Goal: Task Accomplishment & Management: Complete application form

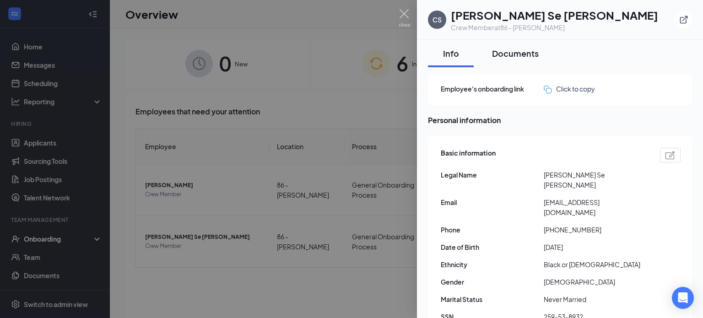
click at [516, 58] on div "Documents" at bounding box center [515, 53] width 47 height 11
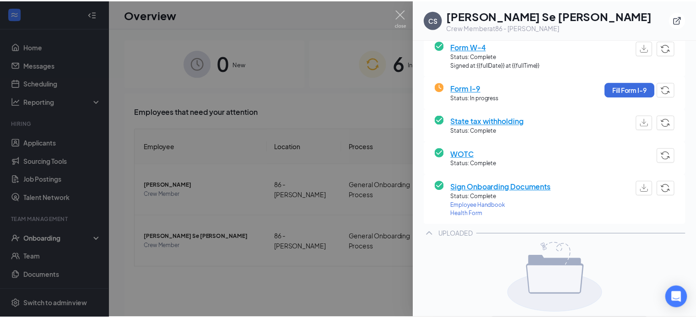
scroll to position [130, 0]
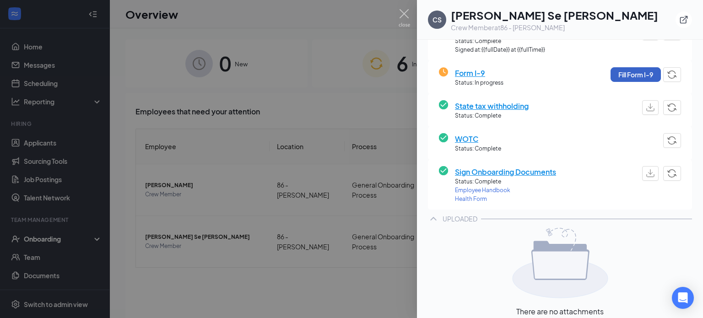
drag, startPoint x: 634, startPoint y: 78, endPoint x: 634, endPoint y: 85, distance: 6.4
click at [634, 85] on div "Form I-9 Status: In progress Fill Form I-9" at bounding box center [560, 77] width 242 height 20
click at [632, 76] on button "Fill Form I-9" at bounding box center [636, 74] width 50 height 15
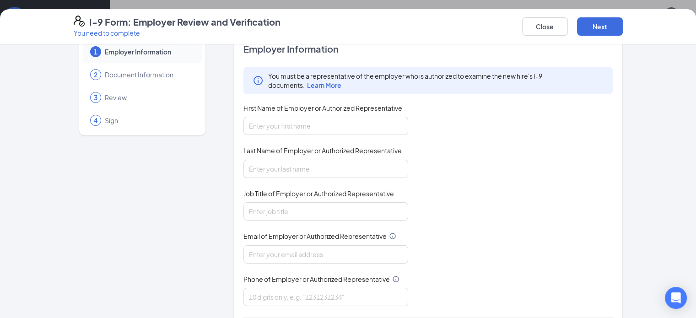
scroll to position [13, 0]
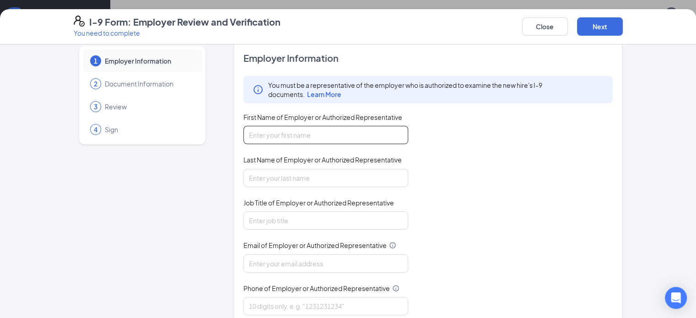
click at [275, 138] on input "First Name of Employer or Authorized Representative" at bounding box center [326, 135] width 165 height 18
type input "vashonda"
click at [248, 175] on input "Last Name of Employer or Authorized Representative" at bounding box center [326, 178] width 165 height 18
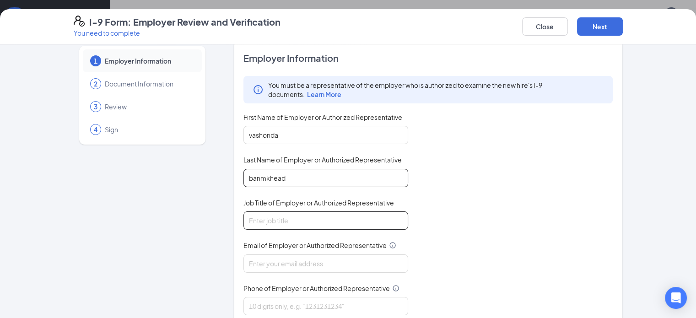
type input "banmkhead"
click at [280, 223] on input "Job Title of Employer or Authorized Representative" at bounding box center [326, 220] width 165 height 18
type input "general manager"
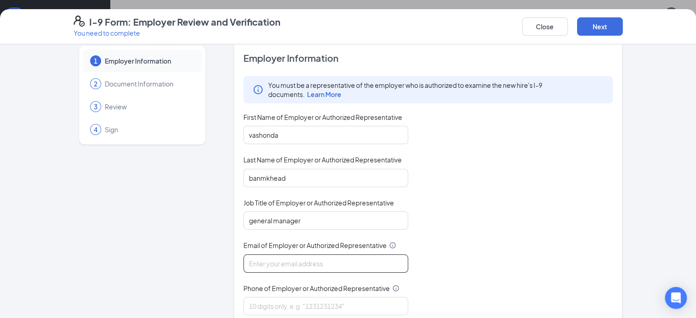
click at [269, 265] on input "Email of Employer or Authorized Representative" at bounding box center [326, 264] width 165 height 18
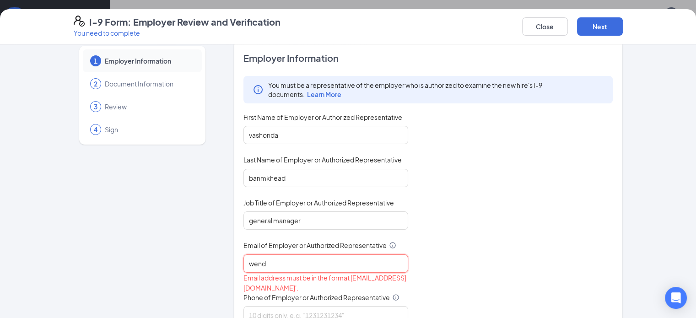
type input "[EMAIL_ADDRESS][DOMAIN_NAME]"
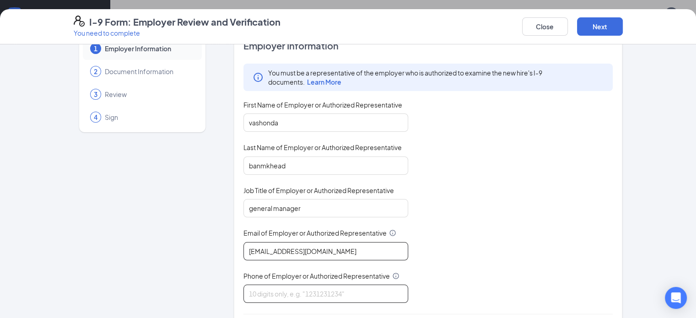
scroll to position [46, 0]
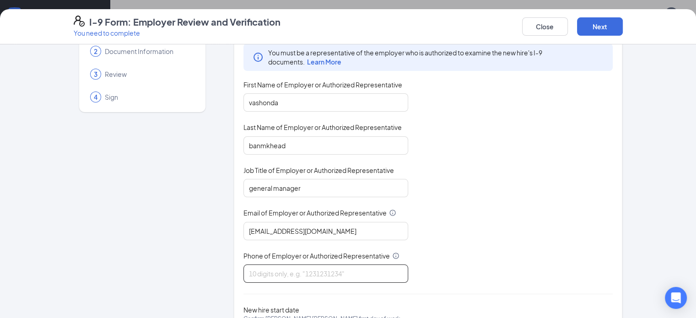
click at [293, 274] on input "Phone of Employer or Authorized Representative" at bounding box center [326, 274] width 165 height 18
type input "4789341360"
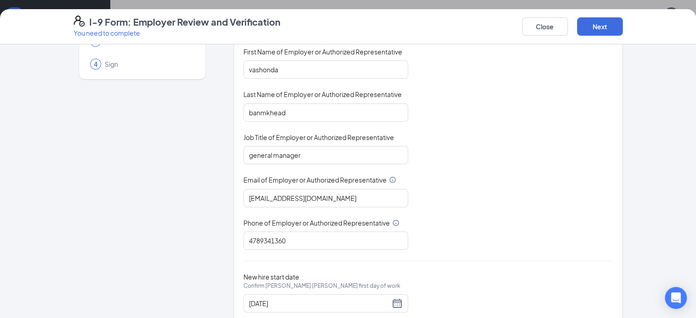
scroll to position [103, 0]
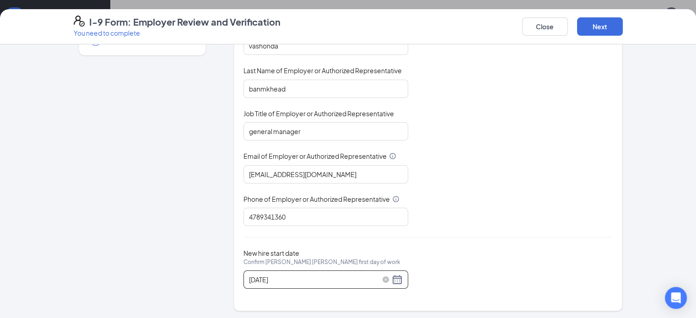
click at [368, 278] on div "[DATE]" at bounding box center [326, 279] width 154 height 11
click at [377, 276] on div "[DATE]" at bounding box center [326, 279] width 154 height 11
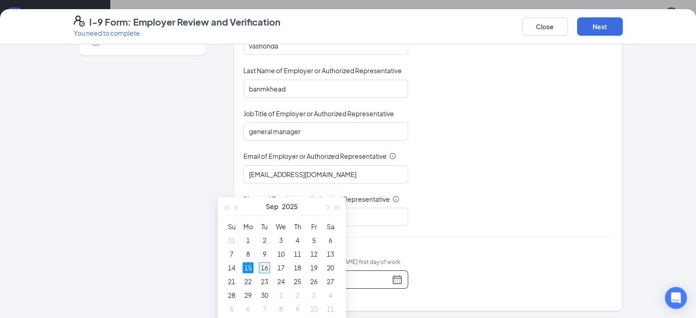
type input "[DATE]"
click at [269, 266] on div "16" at bounding box center [264, 267] width 11 height 11
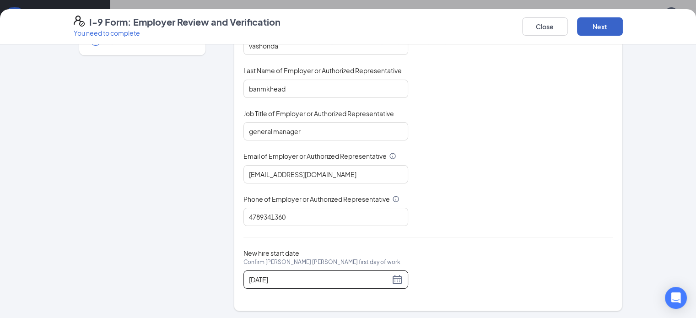
click at [623, 29] on button "Next" at bounding box center [600, 26] width 46 height 18
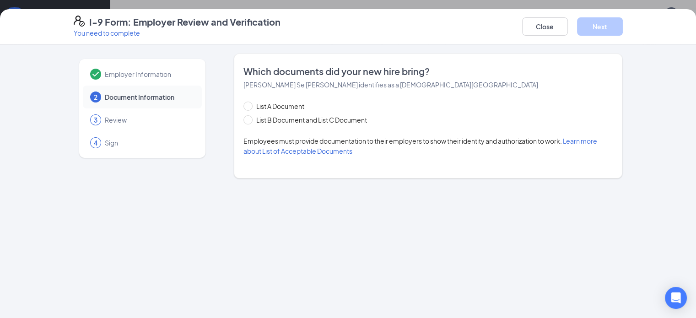
scroll to position [0, 0]
click at [244, 108] on input "List A Document" at bounding box center [247, 105] width 6 height 6
radio input "true"
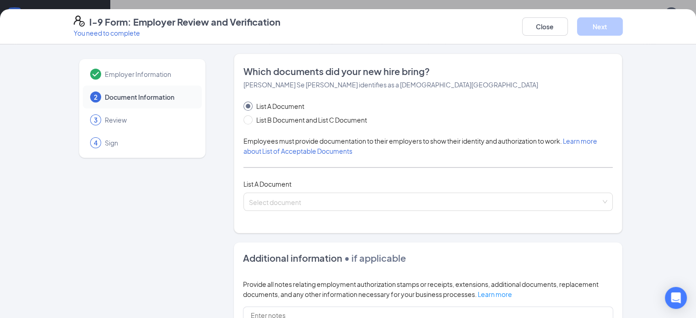
click at [300, 189] on div "List A Document List B Document and List C Document Employees must provide docu…" at bounding box center [429, 156] width 370 height 110
click at [286, 203] on input "search" at bounding box center [425, 200] width 352 height 14
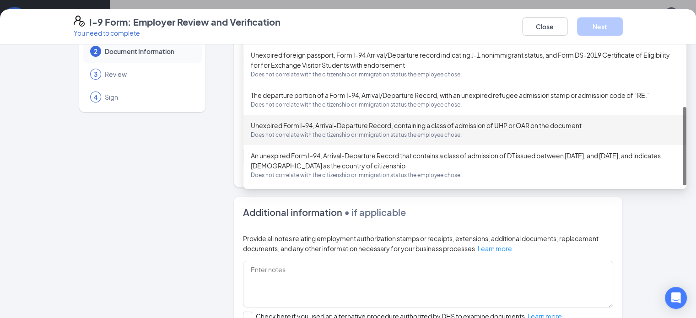
scroll to position [92, 0]
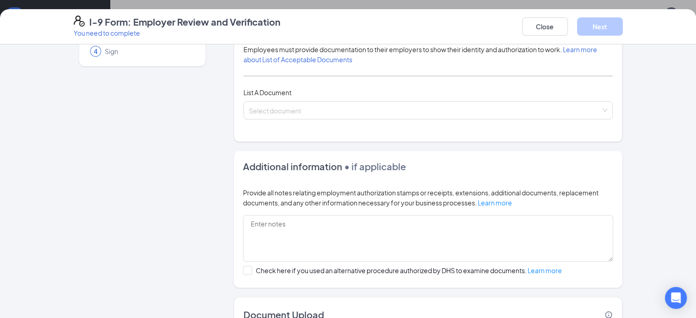
click at [623, 154] on div "Additional information • if applicable Provide all notes relating employment au…" at bounding box center [428, 219] width 389 height 137
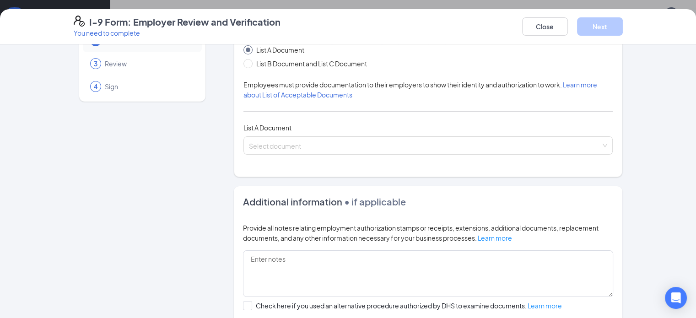
scroll to position [0, 0]
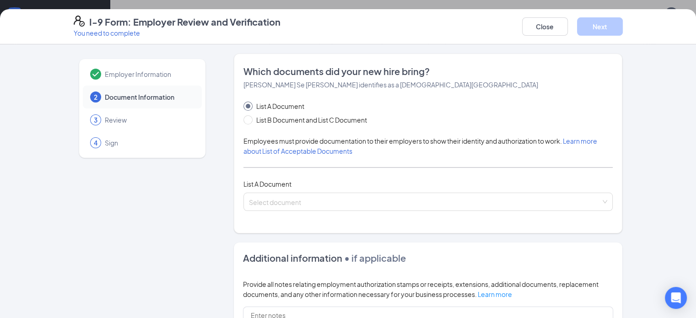
click at [244, 127] on div "List A Document List B Document and List C Document Employees must provide docu…" at bounding box center [429, 156] width 370 height 110
click at [244, 122] on span at bounding box center [248, 119] width 9 height 9
click at [244, 122] on input "List B Document and List C Document" at bounding box center [247, 118] width 6 height 6
radio input "true"
radio input "false"
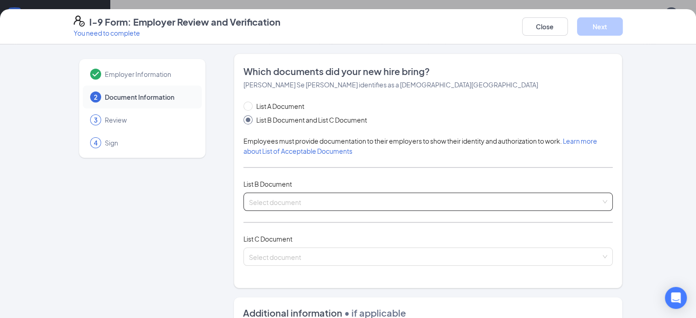
click at [294, 199] on input "search" at bounding box center [425, 200] width 352 height 14
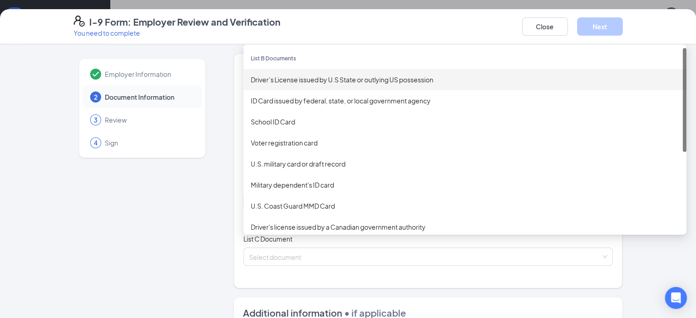
click at [267, 76] on div "Driver’s License issued by U.S State or outlying US possession" at bounding box center [465, 80] width 428 height 10
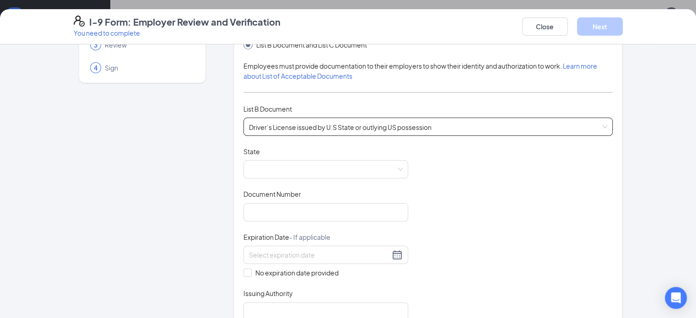
scroll to position [92, 0]
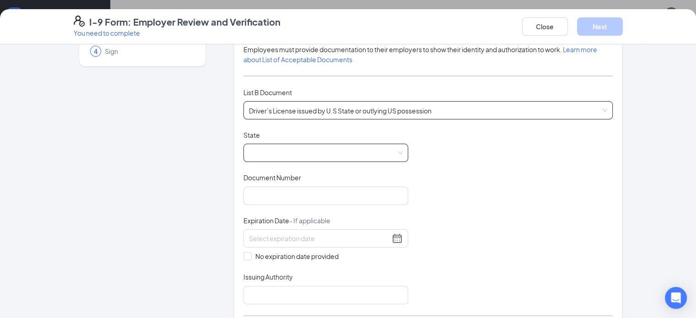
click at [258, 146] on span at bounding box center [326, 152] width 154 height 17
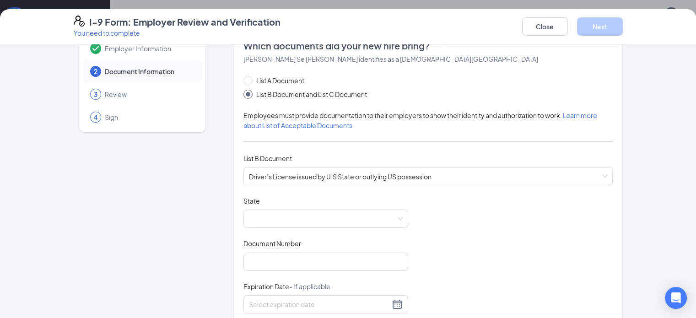
scroll to position [46, 0]
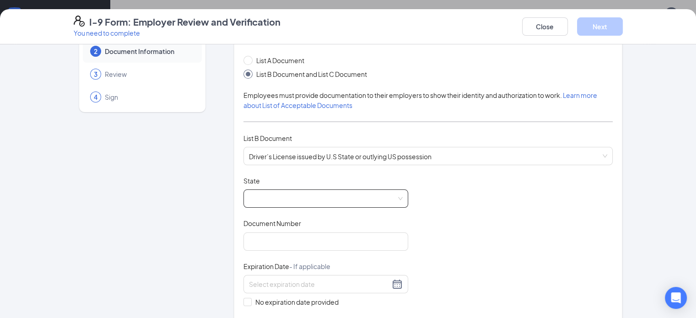
click at [374, 199] on span at bounding box center [326, 198] width 154 height 17
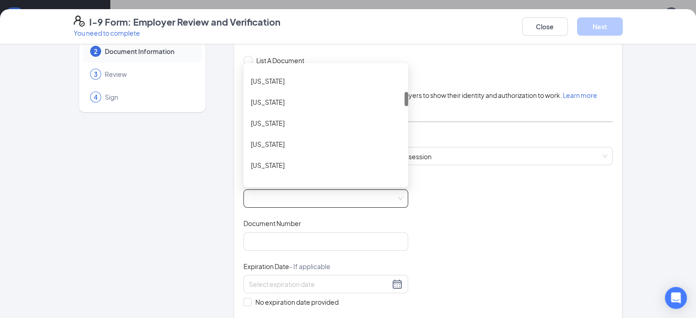
scroll to position [201, 0]
drag, startPoint x: 380, startPoint y: 76, endPoint x: 385, endPoint y: 102, distance: 26.0
click at [385, 102] on div "List A Document List B Document and List C Document Employees must provide docu…" at bounding box center [429, 235] width 370 height 361
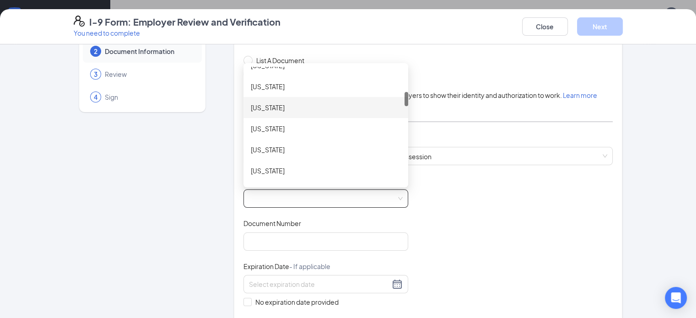
click at [279, 109] on div "[US_STATE]" at bounding box center [326, 108] width 150 height 10
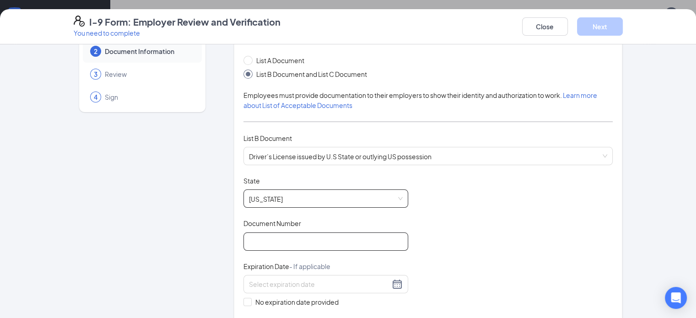
click at [244, 234] on input "Document Number" at bounding box center [326, 242] width 165 height 18
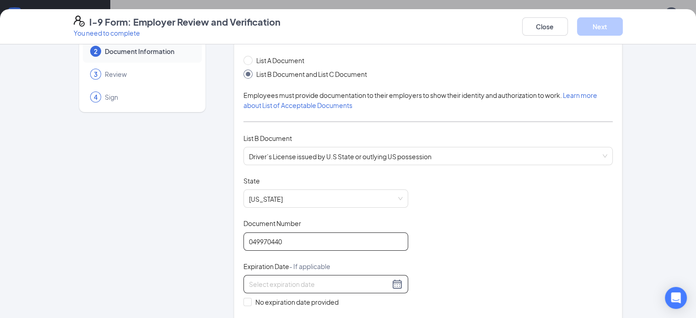
type input "049970440"
click at [258, 279] on input at bounding box center [319, 284] width 141 height 10
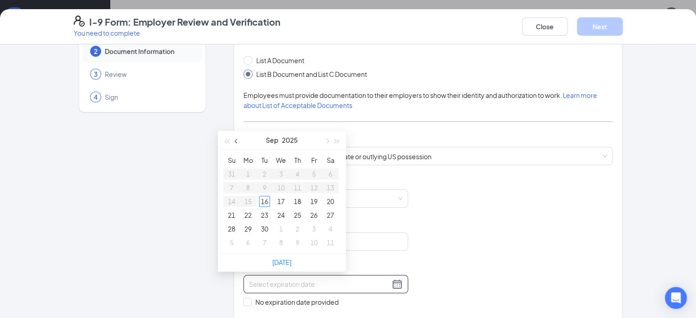
click at [236, 140] on span "button" at bounding box center [237, 141] width 5 height 5
click at [298, 200] on table "Su Mo Tu We Th Fr Sa 29 30 1 2 3 4 5 6 7 8 9 10 11 12 13 14 15 16 17 18 19 20 2…" at bounding box center [280, 201] width 115 height 96
click at [335, 139] on button "button" at bounding box center [337, 140] width 10 height 18
type input "[DATE]"
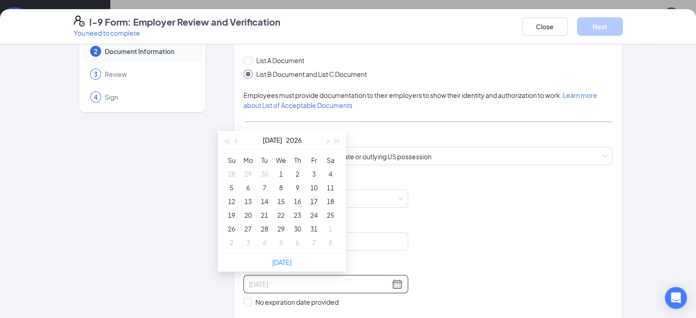
click at [314, 200] on div "17" at bounding box center [314, 201] width 11 height 11
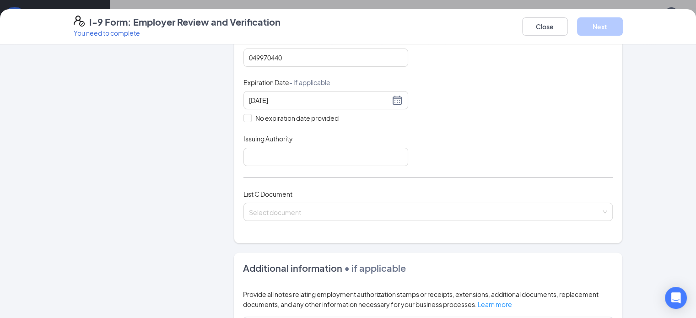
scroll to position [236, 0]
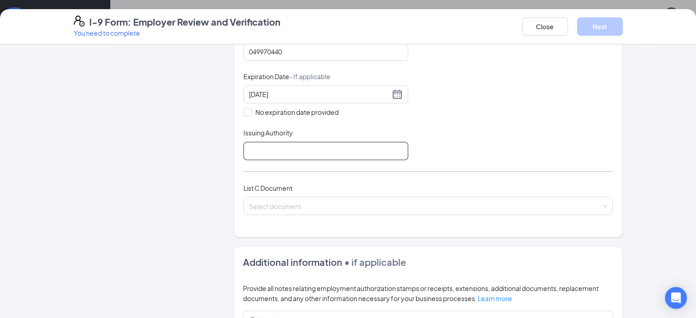
click at [323, 142] on input "Issuing Authority" at bounding box center [326, 151] width 165 height 18
click at [309, 142] on input "GA" at bounding box center [326, 151] width 165 height 18
type input "G"
click at [364, 149] on input "Issuing Authority" at bounding box center [326, 151] width 165 height 18
click at [377, 147] on input "Issuing Authority" at bounding box center [326, 151] width 165 height 18
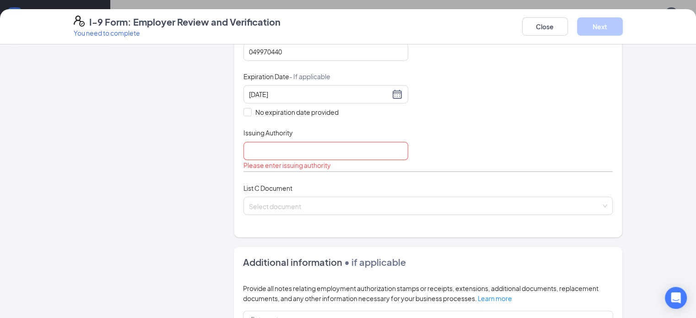
click at [381, 162] on div "Please enter issuing authority" at bounding box center [326, 165] width 165 height 10
click at [375, 146] on input "Issuing Authority" at bounding box center [326, 151] width 165 height 18
click at [431, 151] on div "Document Title Driver’s License issued by U.S State or outlying US possession S…" at bounding box center [429, 78] width 370 height 185
click at [363, 148] on input "Issuing Authority" at bounding box center [326, 151] width 165 height 18
type input "[US_STATE]"
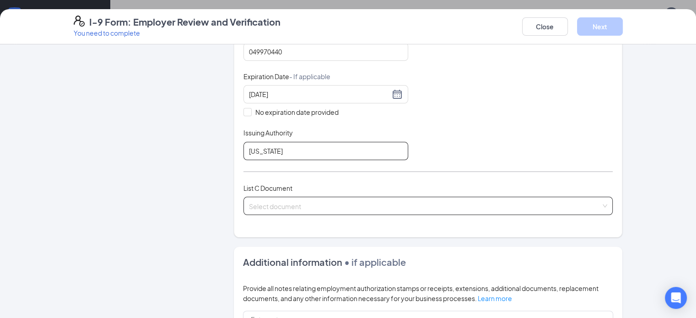
click at [315, 211] on span at bounding box center [425, 205] width 352 height 17
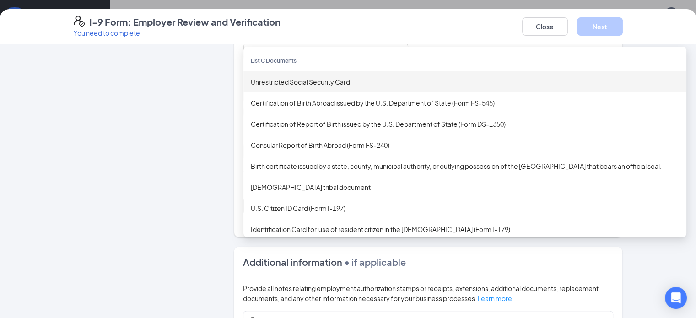
click at [265, 71] on div "Unrestricted Social Security Card" at bounding box center [465, 81] width 443 height 21
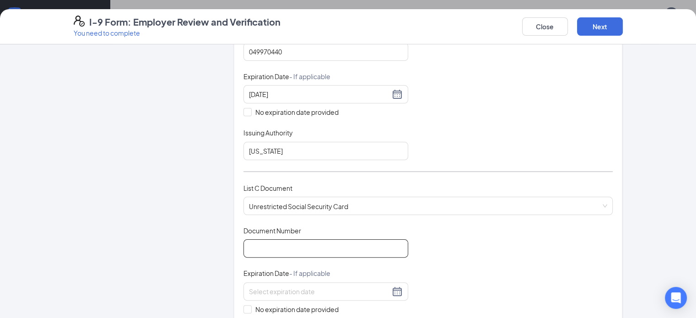
click at [284, 242] on input "Document Number" at bounding box center [326, 248] width 165 height 18
click at [295, 197] on span "Unrestricted Social Security Card" at bounding box center [428, 205] width 359 height 17
type input "259538932"
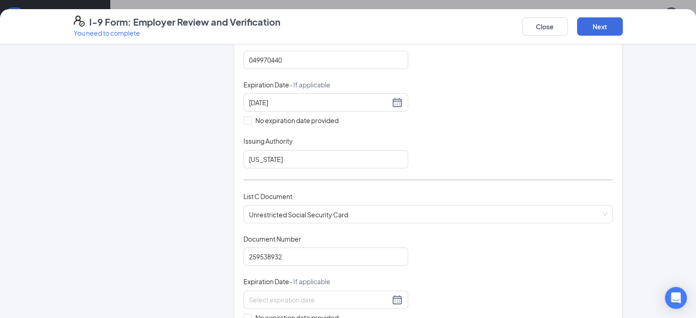
scroll to position [227, 0]
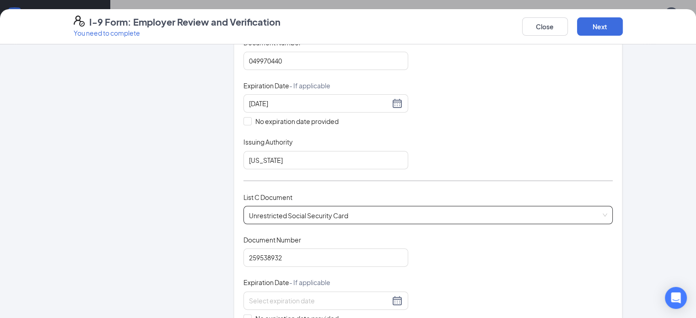
click at [347, 206] on span "Unrestricted Social Security Card" at bounding box center [428, 214] width 359 height 17
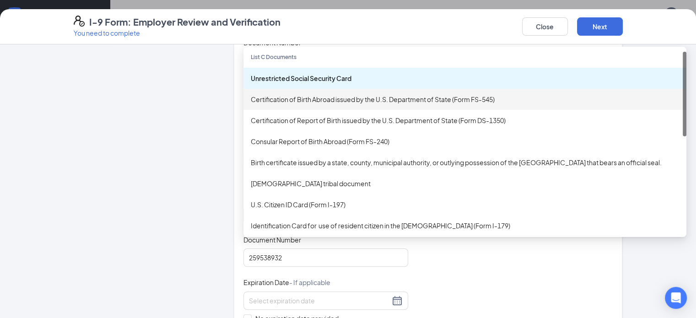
scroll to position [0, 0]
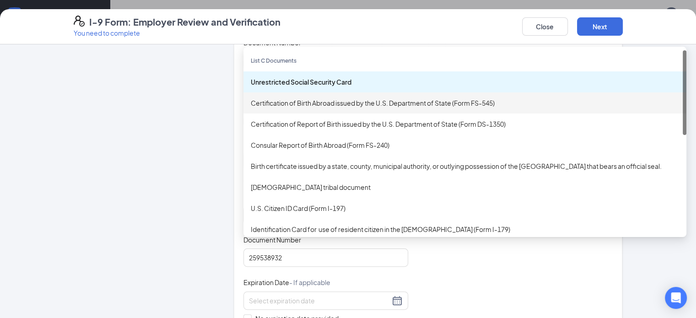
drag, startPoint x: 658, startPoint y: 78, endPoint x: 645, endPoint y: 61, distance: 21.2
click at [645, 61] on div "List C Documents Unrestricted Social Security Card Certification of Birth Abroa…" at bounding box center [465, 141] width 443 height 183
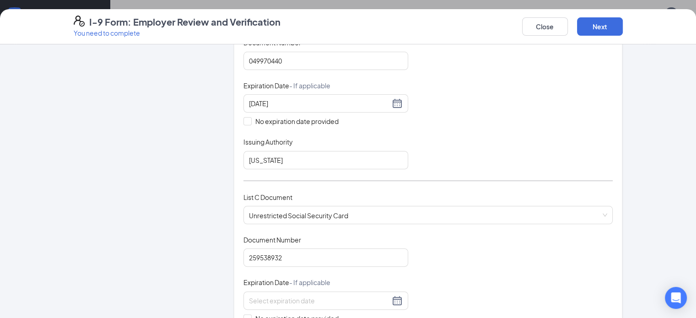
click at [199, 114] on div "Employer Information 2 Document Information 3 Review 4 Sign Which documents did…" at bounding box center [348, 224] width 549 height 795
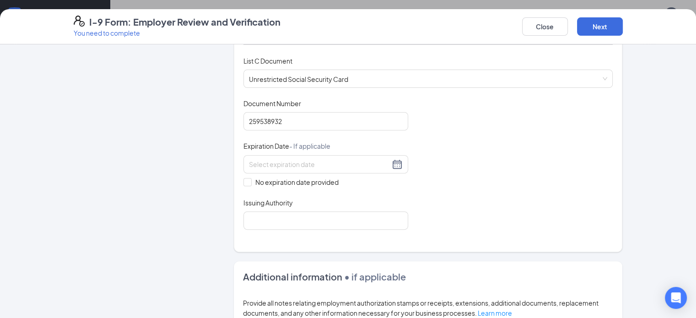
scroll to position [364, 0]
click at [282, 222] on input "Issuing Authority" at bounding box center [326, 220] width 165 height 18
type input "Ga"
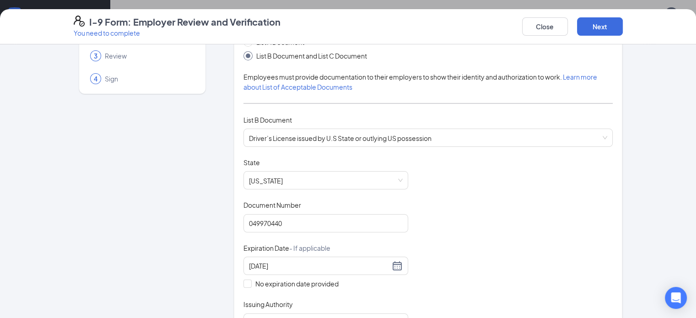
scroll to position [43, 0]
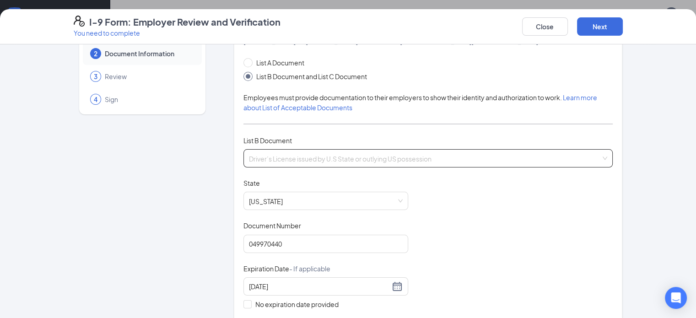
click at [320, 155] on div "Driver’s License issued by U.S State or outlying [DEMOGRAPHIC_DATA] possession …" at bounding box center [429, 158] width 370 height 18
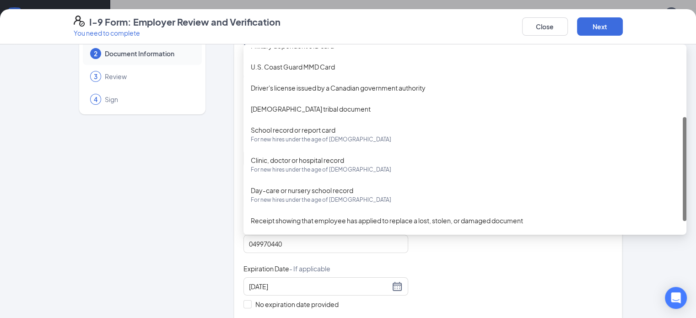
scroll to position [139, 0]
drag, startPoint x: 659, startPoint y: 79, endPoint x: 656, endPoint y: 172, distance: 93.0
click at [656, 172] on div "Military dependent's ID card U.S. Coast Guard MMD Card Driver's license issued …" at bounding box center [465, 139] width 443 height 183
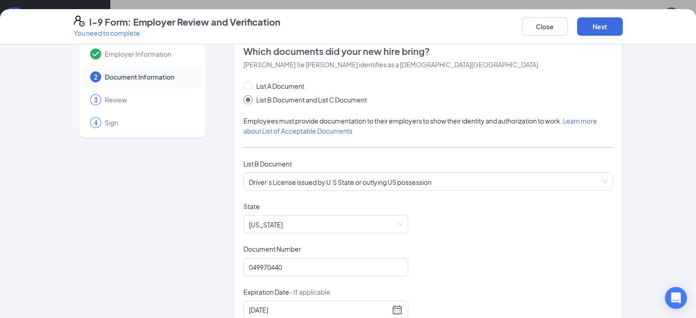
scroll to position [0, 0]
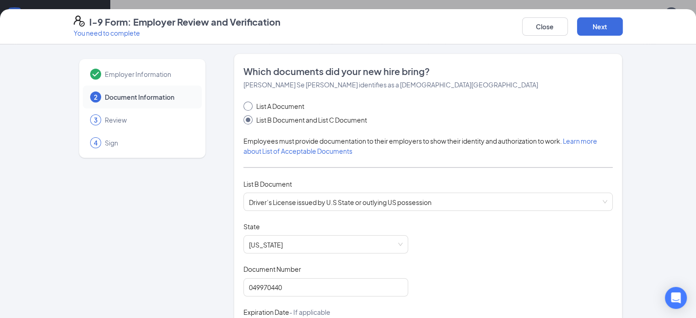
click at [253, 102] on span "List A Document" at bounding box center [280, 106] width 55 height 10
click at [244, 102] on input "List A Document" at bounding box center [247, 105] width 6 height 6
radio input "true"
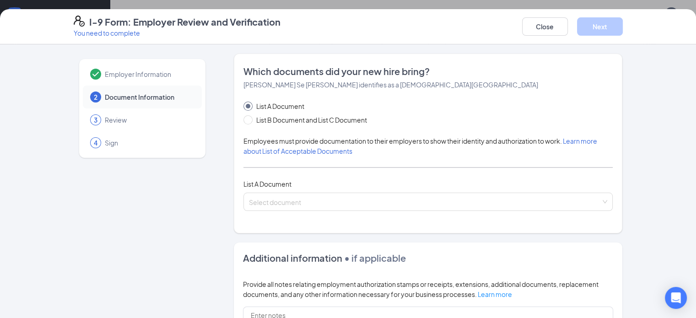
click at [304, 191] on div "List A Document List B Document and List C Document Employees must provide docu…" at bounding box center [429, 156] width 370 height 110
click at [302, 197] on div "Select document List A Documents U.S. Passport or Passport Card Receipt showing…" at bounding box center [429, 202] width 370 height 18
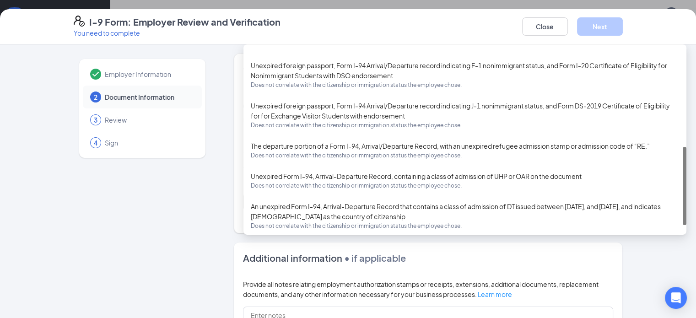
scroll to position [243, 0]
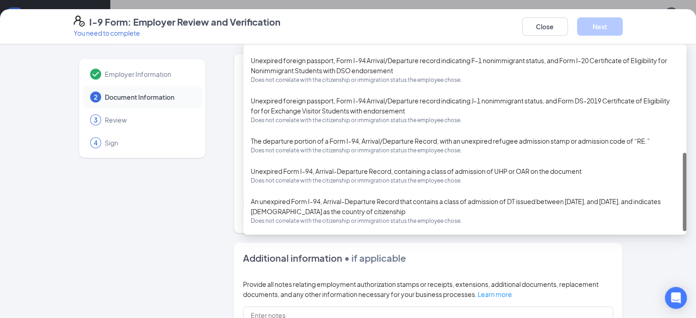
drag, startPoint x: 657, startPoint y: 104, endPoint x: 649, endPoint y: 222, distance: 118.4
click at [649, 222] on div "Passport of the [US_STATE] and the [GEOGRAPHIC_DATA][PERSON_NAME][US_STATE] acc…" at bounding box center [465, 139] width 443 height 183
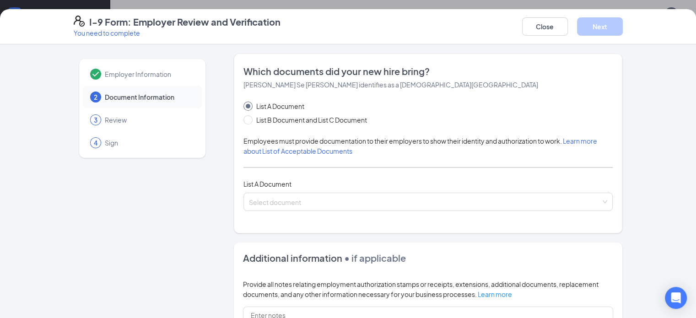
click at [74, 204] on div "Employer Information 2 Document Information 3 Review 4 Sign" at bounding box center [142, 260] width 137 height 413
click at [288, 122] on span "List B Document and List C Document" at bounding box center [312, 120] width 118 height 10
click at [250, 122] on input "List B Document and List C Document" at bounding box center [247, 118] width 6 height 6
radio input "true"
radio input "false"
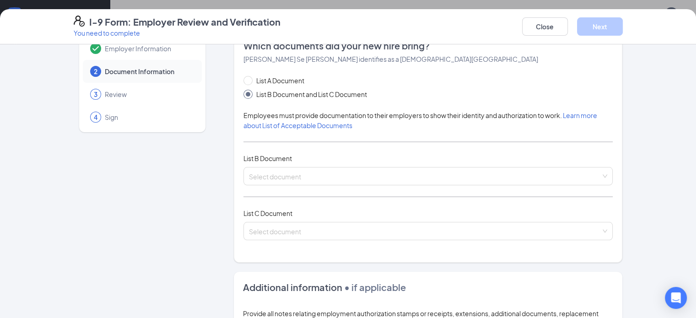
scroll to position [46, 0]
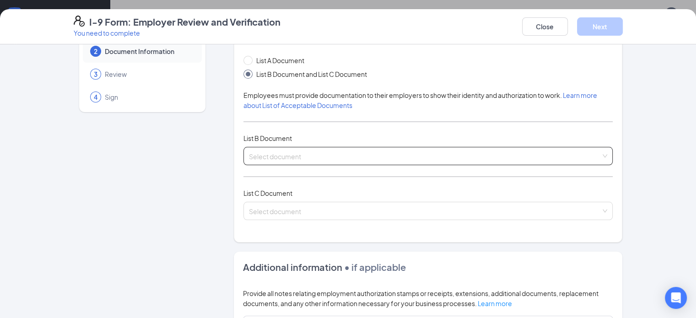
click at [276, 162] on div "Select document" at bounding box center [429, 156] width 370 height 18
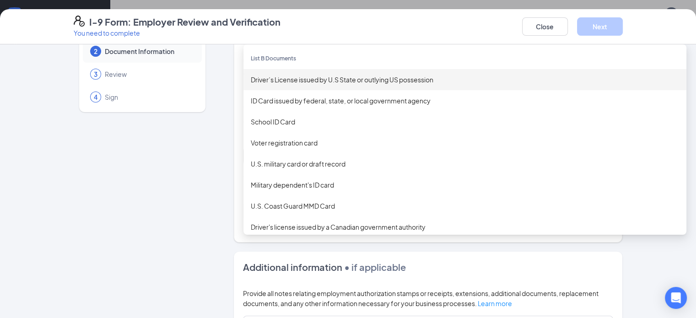
click at [322, 85] on div "Driver’s License issued by U.S State or outlying US possession" at bounding box center [465, 79] width 443 height 21
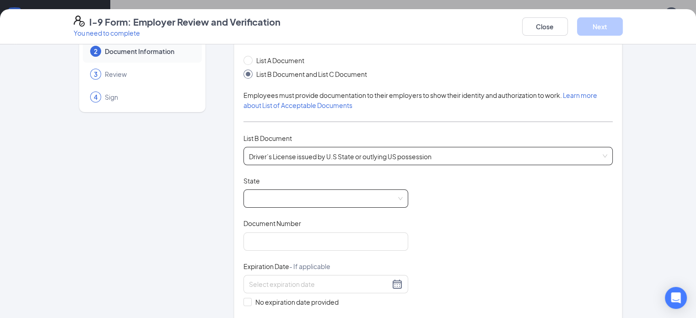
click at [269, 194] on span at bounding box center [326, 198] width 154 height 17
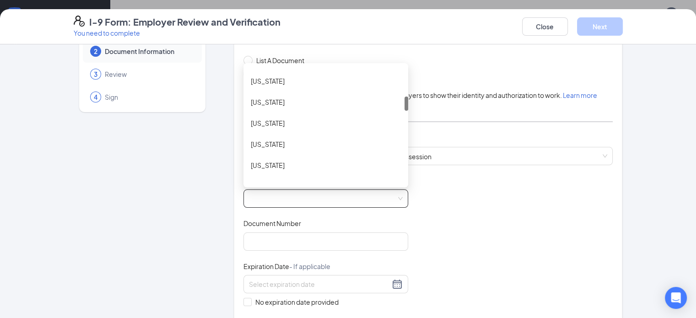
scroll to position [231, 0]
drag, startPoint x: 379, startPoint y: 74, endPoint x: 379, endPoint y: 103, distance: 28.4
click at [405, 103] on div at bounding box center [407, 104] width 4 height 14
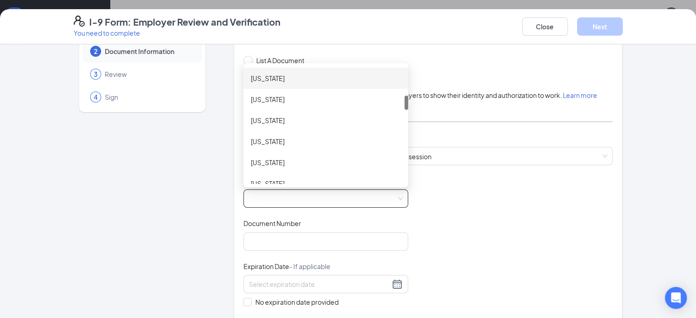
click at [274, 77] on div "[US_STATE]" at bounding box center [326, 78] width 150 height 10
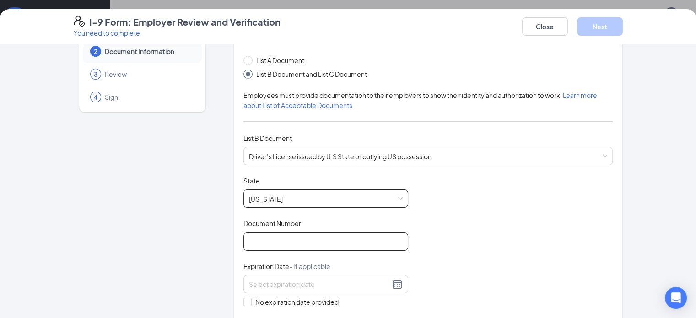
click at [249, 239] on input "Document Number" at bounding box center [326, 242] width 165 height 18
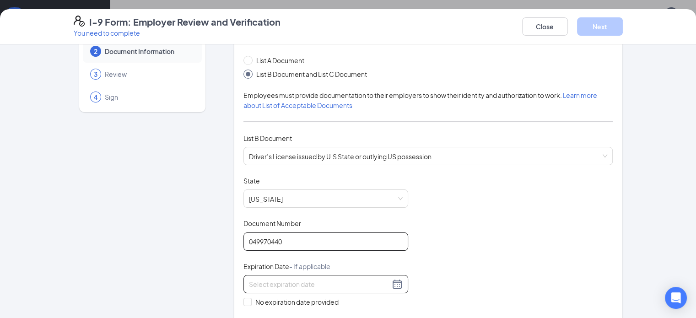
type input "049970440"
click at [268, 280] on input at bounding box center [319, 284] width 141 height 10
click at [337, 303] on span "button" at bounding box center [337, 304] width 5 height 5
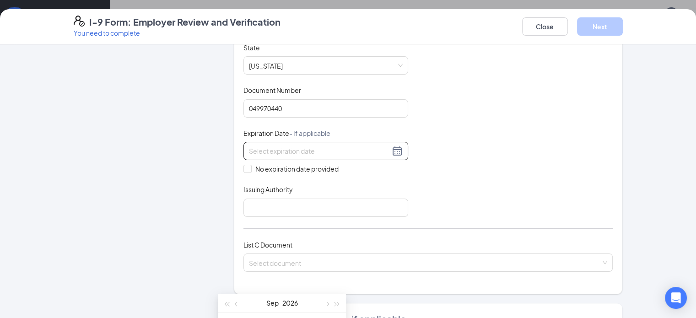
scroll to position [137, 0]
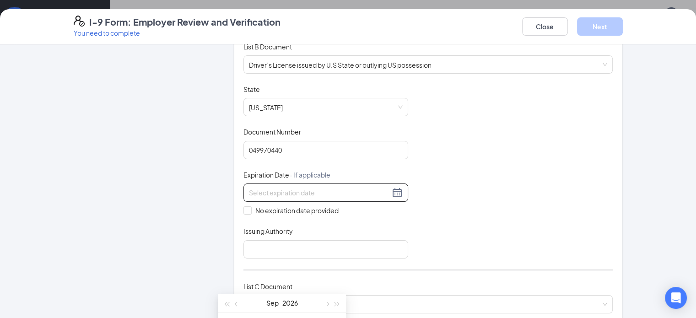
drag, startPoint x: 306, startPoint y: 303, endPoint x: 330, endPoint y: 259, distance: 49.8
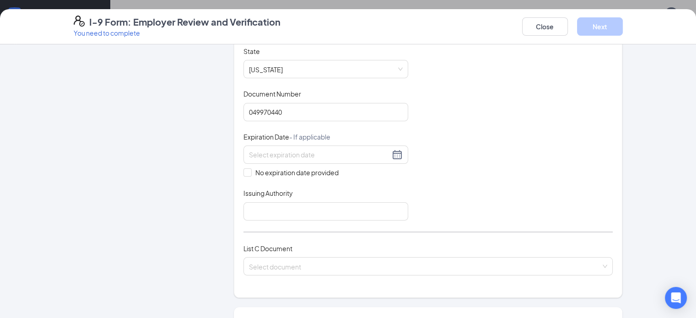
scroll to position [172, 0]
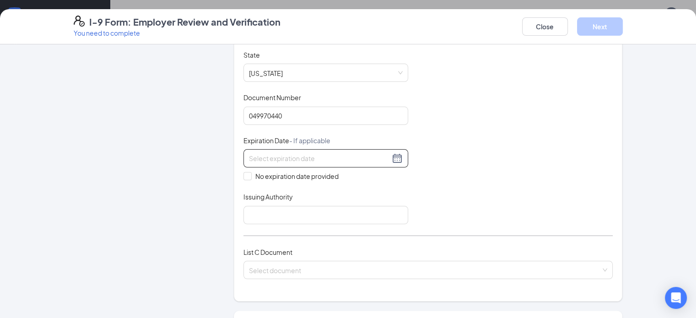
click at [338, 156] on input at bounding box center [319, 158] width 141 height 10
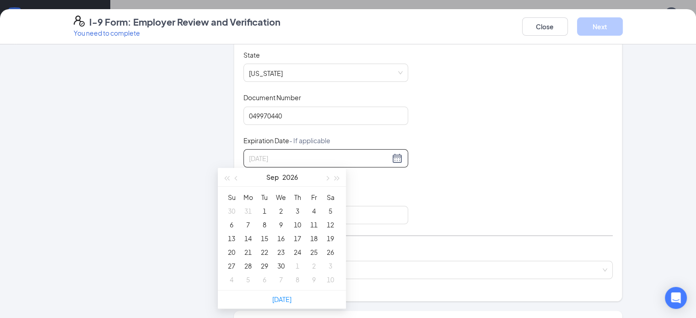
type input "[DATE]"
click at [237, 176] on span "button" at bounding box center [237, 178] width 5 height 5
type input "[DATE]"
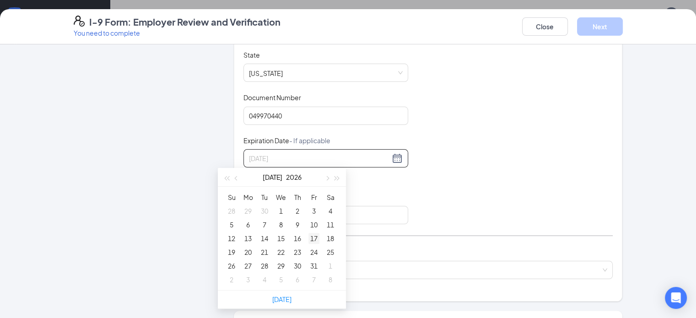
click at [313, 235] on div "17" at bounding box center [314, 238] width 11 height 11
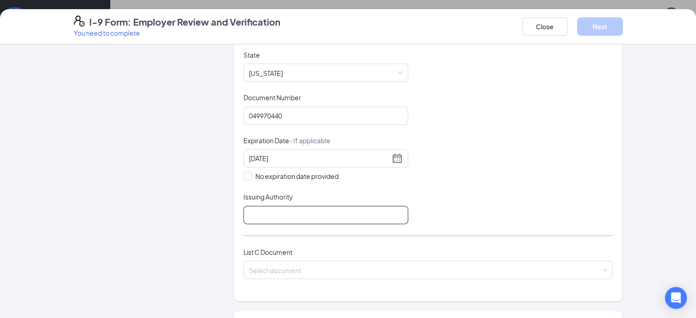
click at [302, 213] on input "Issuing Authority" at bounding box center [326, 215] width 165 height 18
type input "GA"
click at [281, 263] on input "search" at bounding box center [425, 268] width 352 height 14
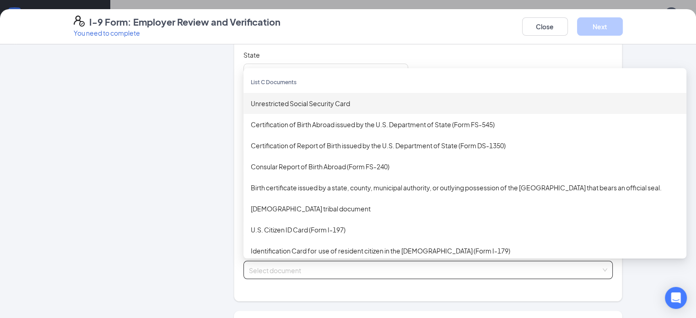
click at [290, 98] on div "Unrestricted Social Security Card" at bounding box center [465, 103] width 428 height 10
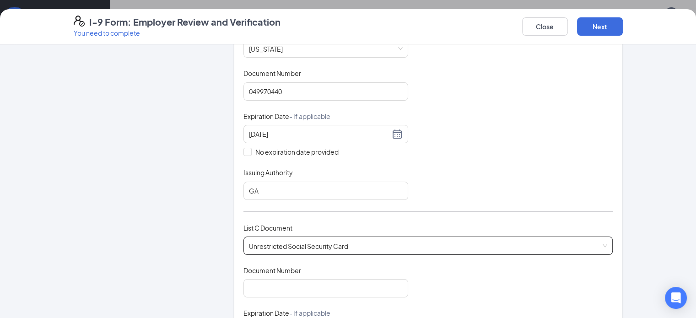
scroll to position [217, 0]
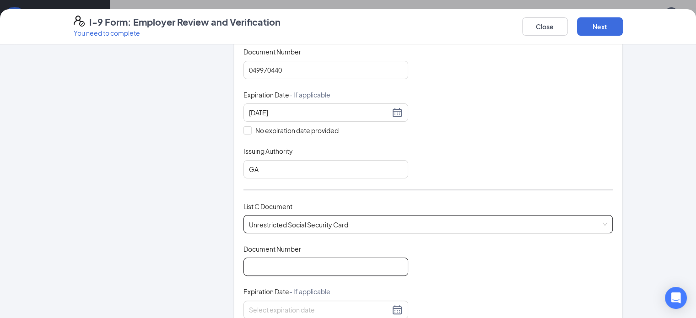
click at [281, 270] on input "Document Number" at bounding box center [326, 267] width 165 height 18
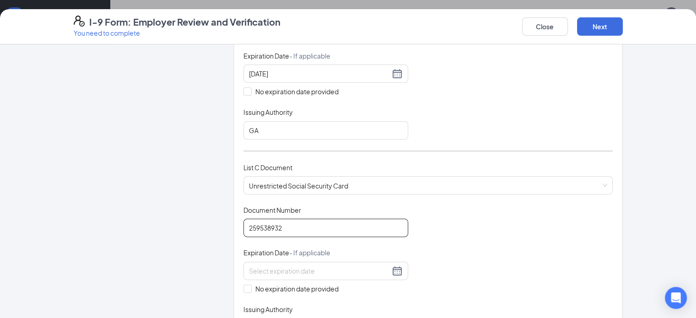
scroll to position [309, 0]
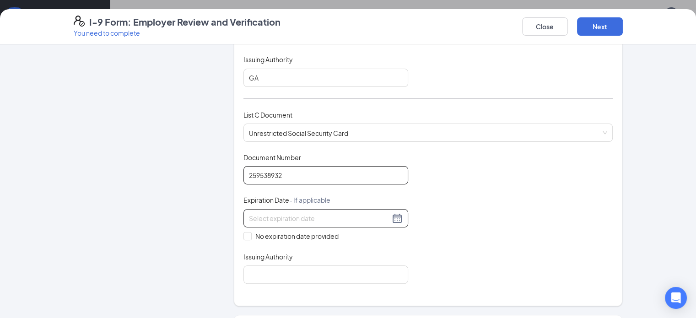
type input "259538932"
click at [374, 214] on div at bounding box center [326, 218] width 154 height 11
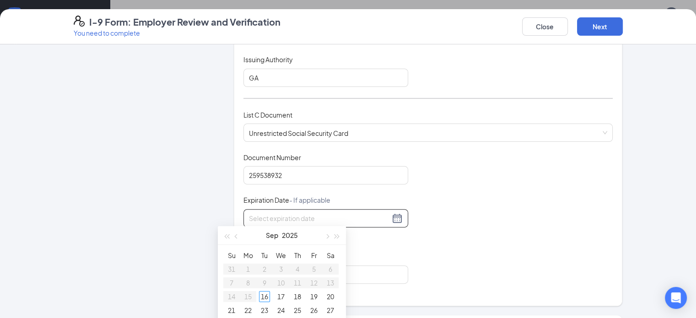
click at [404, 233] on div "Document Title Unrestricted Social Security Card Document Number 259538932 Expi…" at bounding box center [429, 218] width 370 height 131
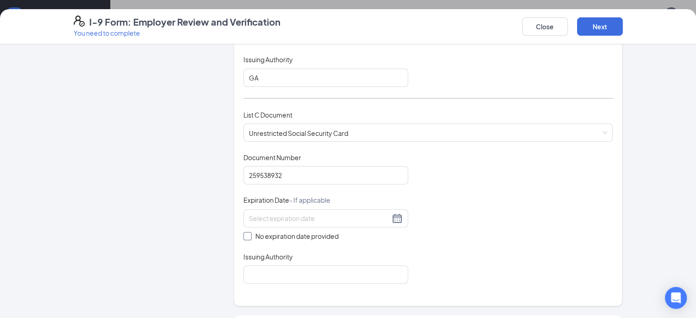
click at [244, 233] on input "No expiration date provided" at bounding box center [247, 235] width 6 height 6
checkbox input "true"
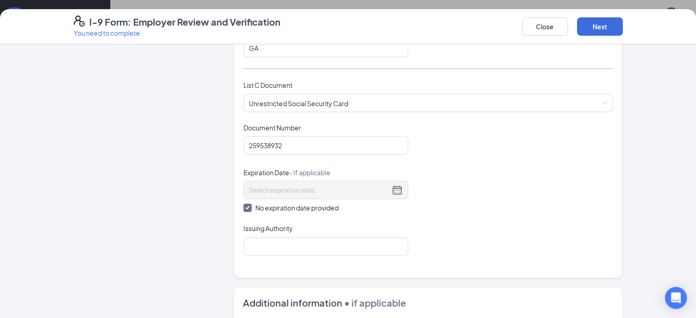
scroll to position [355, 0]
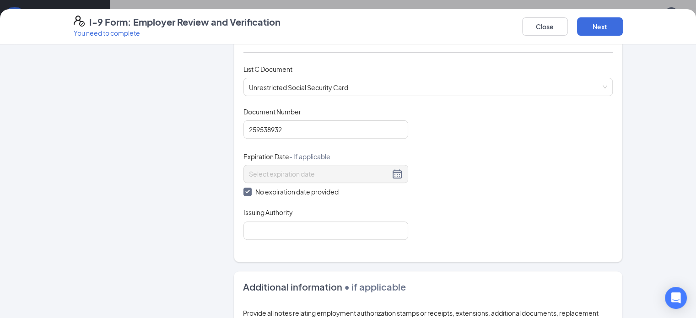
click at [243, 267] on form "Which documents did your new hire bring? [PERSON_NAME] Se [PERSON_NAME] identif…" at bounding box center [428, 97] width 389 height 796
click at [256, 231] on input "Issuing Authority" at bounding box center [326, 231] width 165 height 18
type input "Ga"
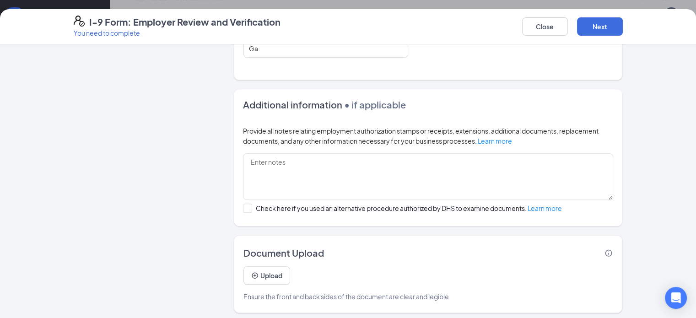
scroll to position [265, 0]
click at [623, 27] on button "Next" at bounding box center [600, 26] width 46 height 18
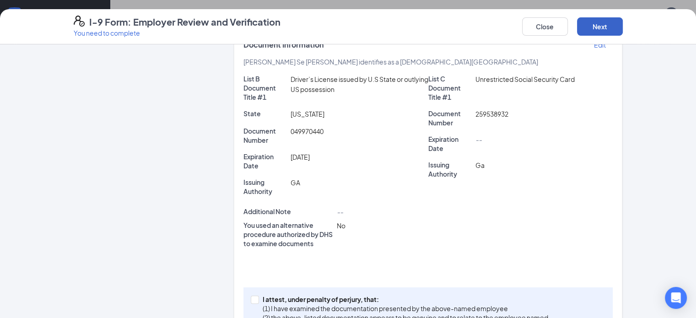
scroll to position [347, 0]
click at [251, 296] on input "I attest, under penalty of [PERSON_NAME], that: (1) I have examined the documen…" at bounding box center [254, 299] width 6 height 6
checkbox input "true"
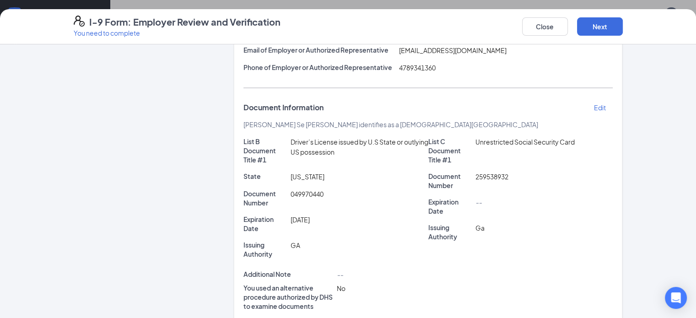
scroll to position [155, 0]
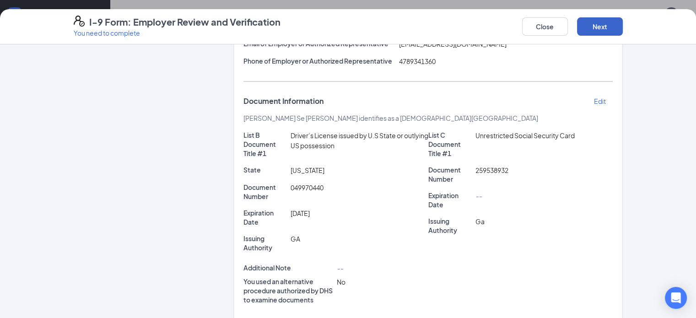
click at [623, 26] on button "Next" at bounding box center [600, 26] width 46 height 18
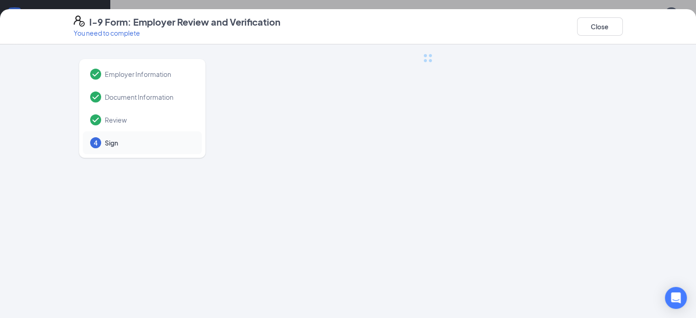
scroll to position [0, 0]
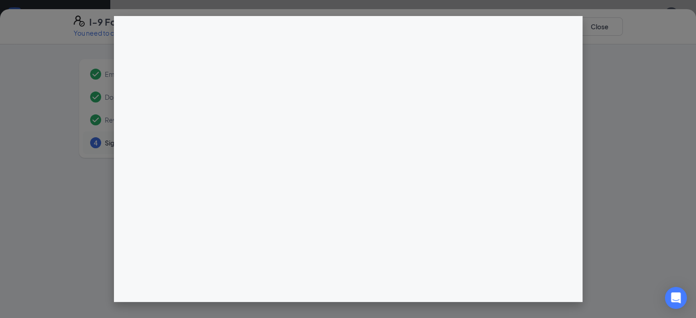
click at [607, 94] on div at bounding box center [348, 159] width 696 height 318
click at [663, 42] on div at bounding box center [348, 159] width 696 height 318
click at [682, 31] on div at bounding box center [348, 159] width 696 height 318
click at [628, 56] on div at bounding box center [348, 159] width 696 height 318
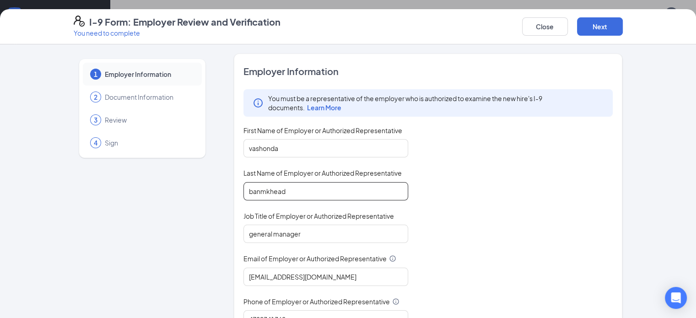
click at [244, 192] on input "banmkhead" at bounding box center [326, 191] width 165 height 18
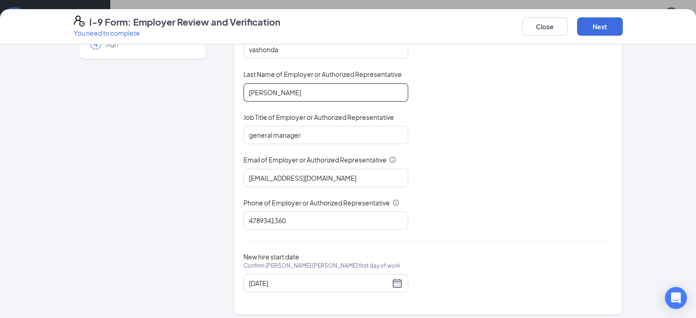
scroll to position [103, 0]
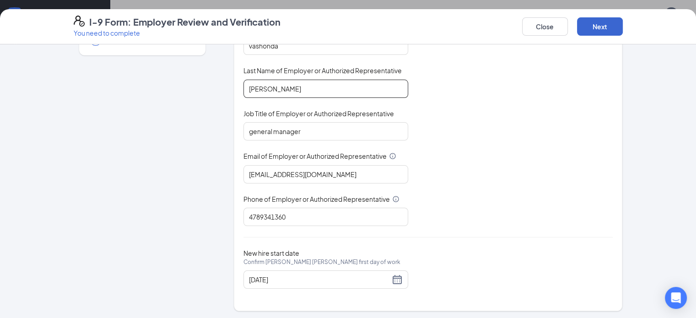
type input "bankhead"
click at [623, 32] on button "Next" at bounding box center [600, 26] width 46 height 18
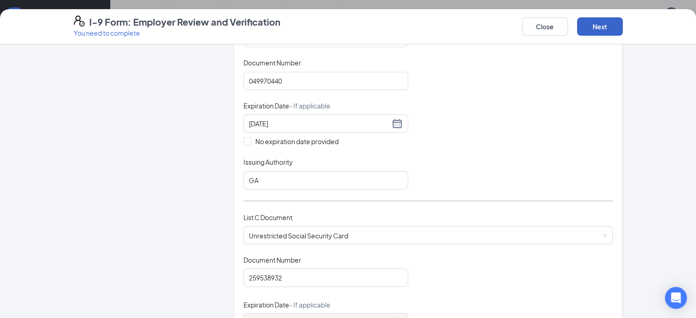
scroll to position [194, 0]
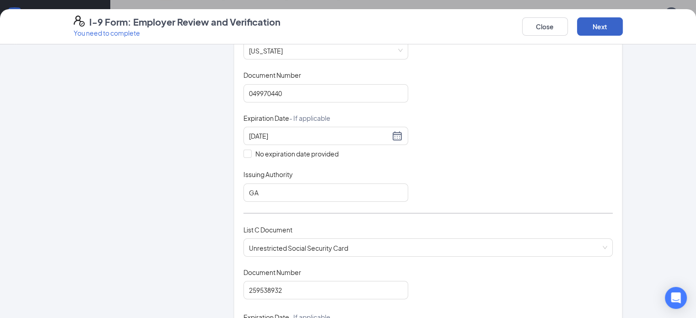
click at [623, 24] on button "Next" at bounding box center [600, 26] width 46 height 18
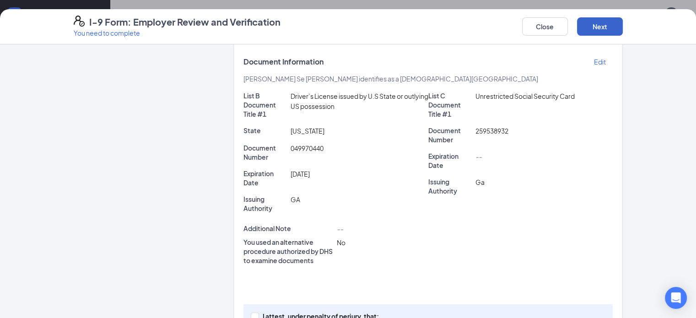
scroll to position [46, 0]
click at [251, 313] on input "I attest, under penalty of [PERSON_NAME], that: (1) I have examined the documen…" at bounding box center [254, 316] width 6 height 6
checkbox input "true"
click at [623, 31] on button "Next" at bounding box center [600, 26] width 46 height 18
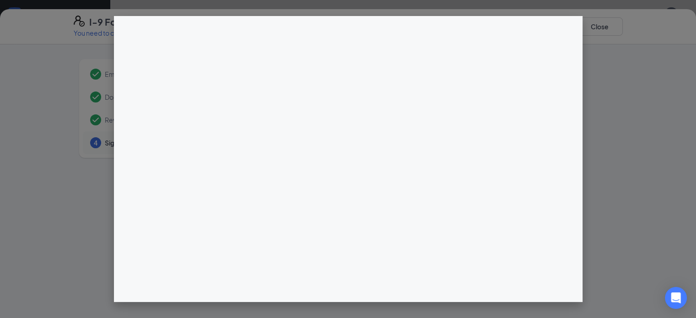
scroll to position [0, 0]
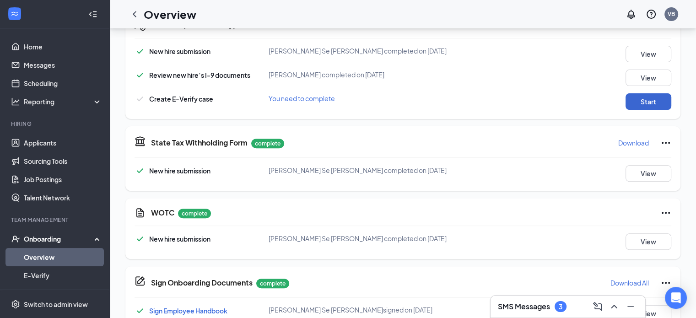
scroll to position [320, 0]
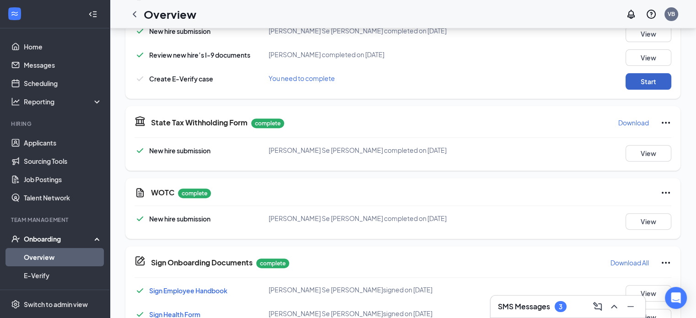
click at [633, 81] on button "Start" at bounding box center [649, 81] width 46 height 16
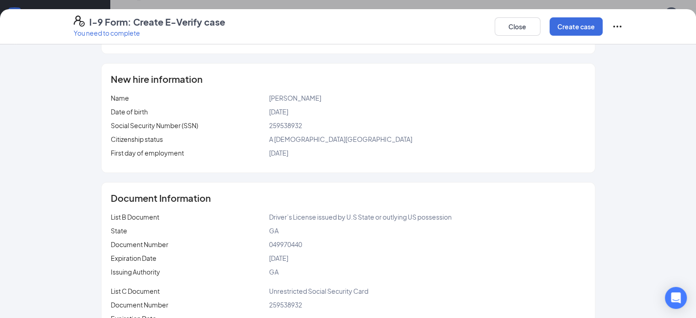
scroll to position [88, 0]
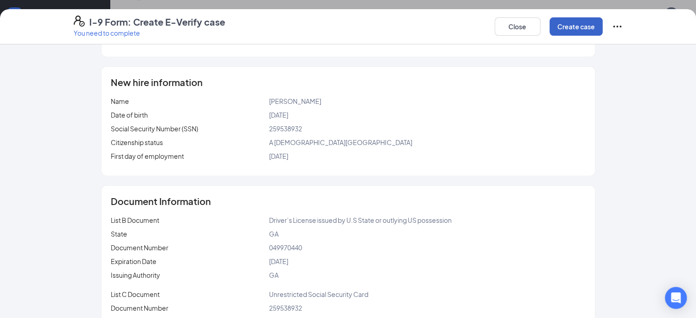
click at [603, 27] on button "Create case" at bounding box center [576, 26] width 53 height 18
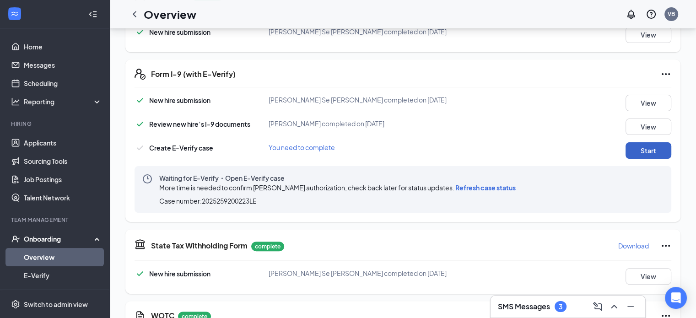
scroll to position [249, 0]
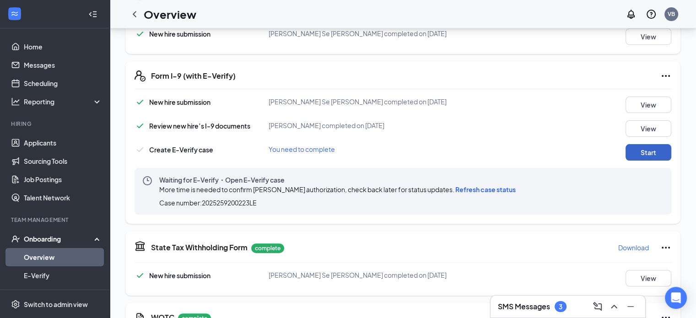
click at [630, 153] on button "Start" at bounding box center [649, 152] width 46 height 16
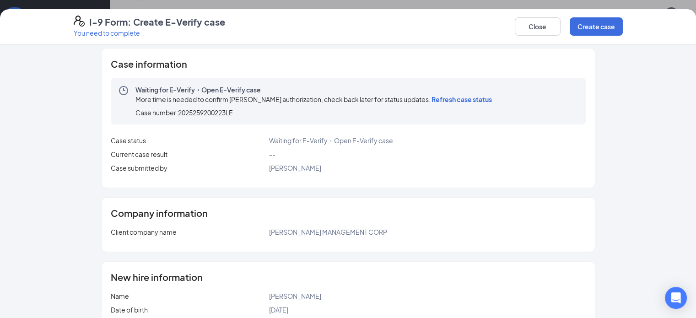
scroll to position [0, 0]
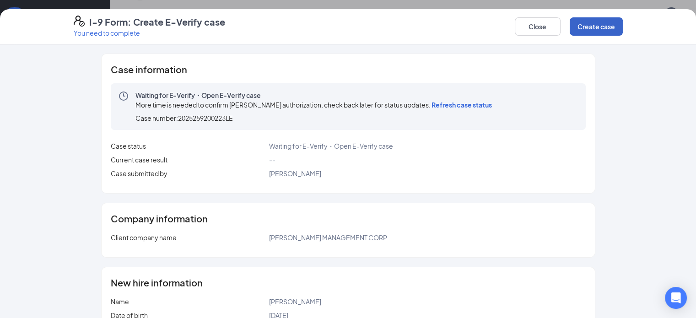
click at [623, 34] on button "Create case" at bounding box center [596, 26] width 53 height 18
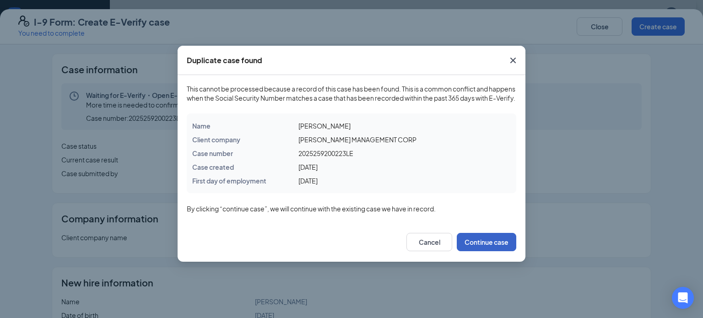
click at [495, 250] on button "Continue case" at bounding box center [487, 242] width 60 height 18
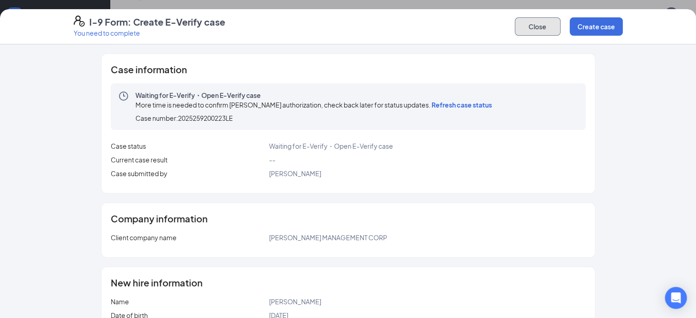
click at [561, 33] on button "Close" at bounding box center [538, 26] width 46 height 18
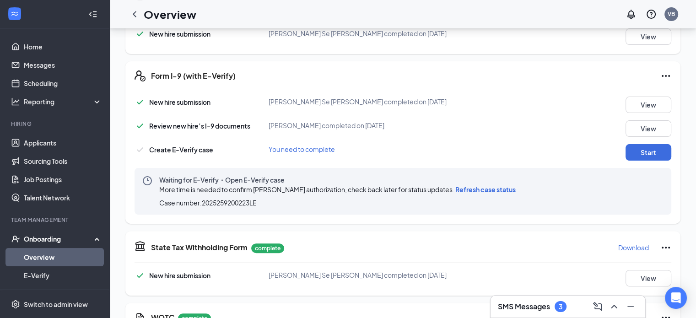
click at [500, 185] on span "Refresh case status" at bounding box center [485, 189] width 60 height 8
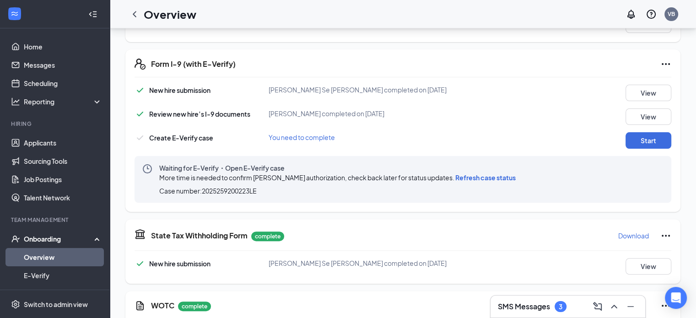
click at [494, 176] on span "Refresh case status" at bounding box center [485, 177] width 60 height 8
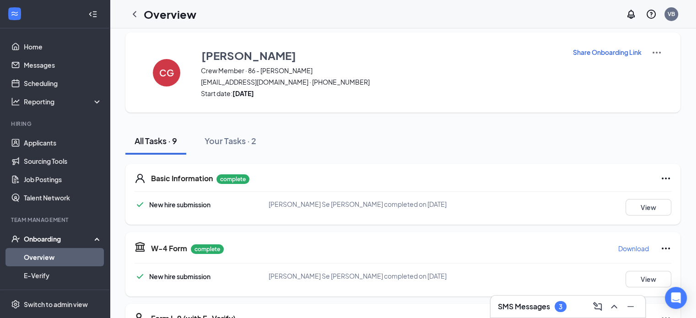
scroll to position [0, 0]
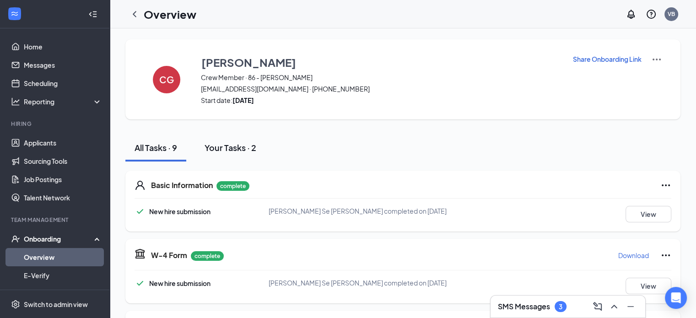
click at [234, 150] on div "Your Tasks · 2" at bounding box center [231, 147] width 52 height 11
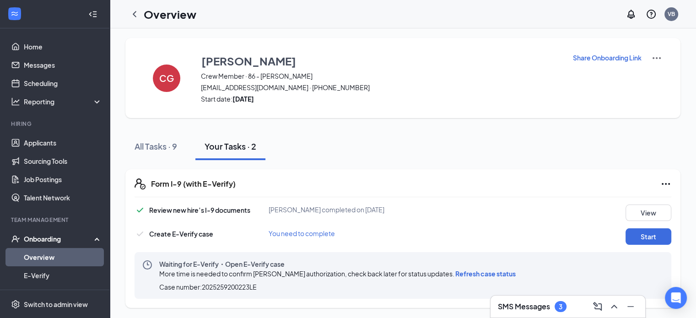
scroll to position [2, 0]
click at [24, 43] on link "Home" at bounding box center [63, 47] width 78 height 18
